Goal: Find specific page/section: Find specific page/section

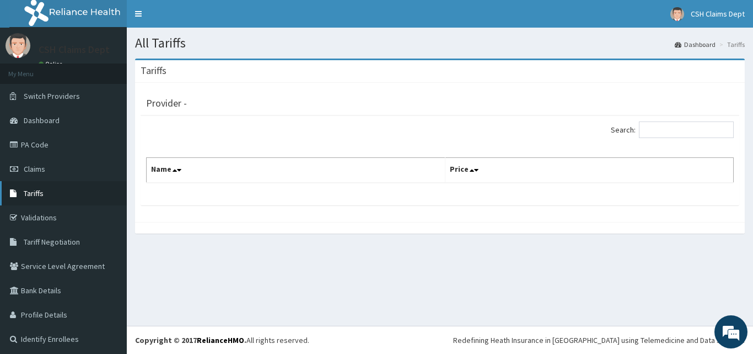
click at [26, 194] on span "Tariffs" at bounding box center [34, 193] width 20 height 10
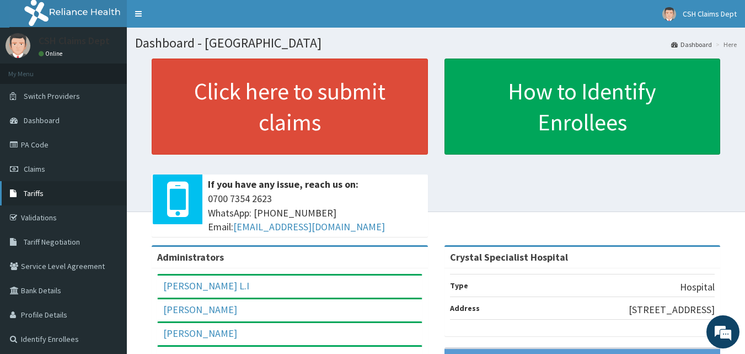
click at [23, 191] on link "Tariffs" at bounding box center [63, 193] width 127 height 24
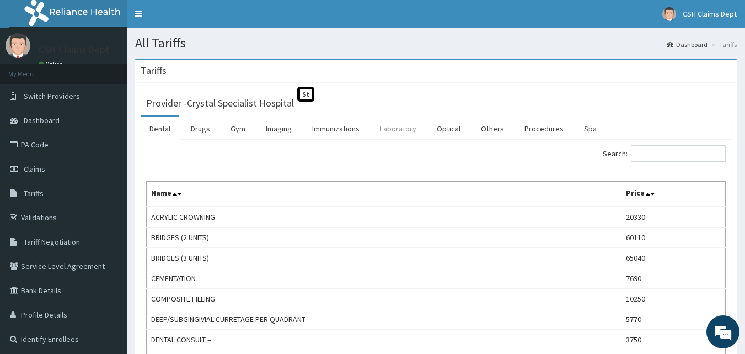
click at [388, 129] on link "Laboratory" at bounding box center [398, 128] width 54 height 23
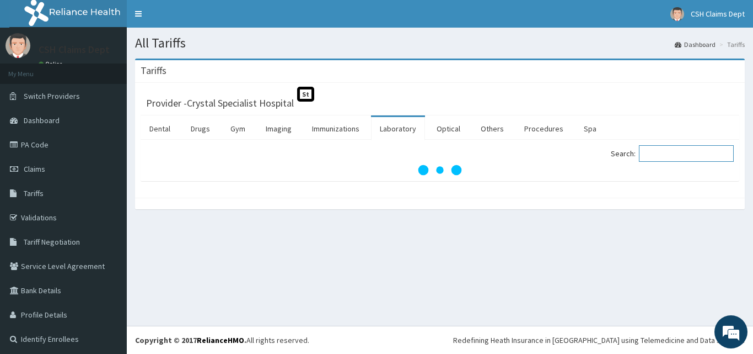
click at [655, 156] on input "Search:" at bounding box center [686, 153] width 95 height 17
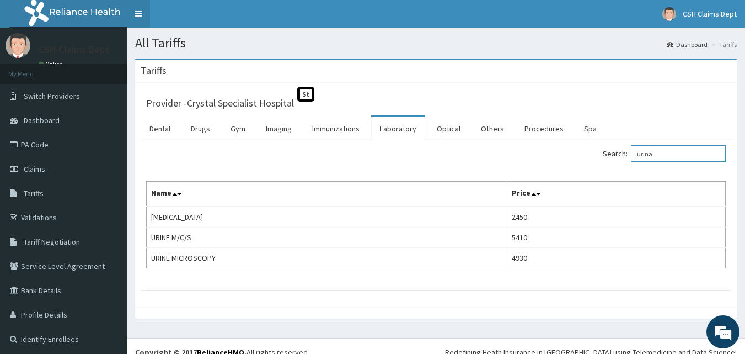
type input "urina"
